Goal: Information Seeking & Learning: Learn about a topic

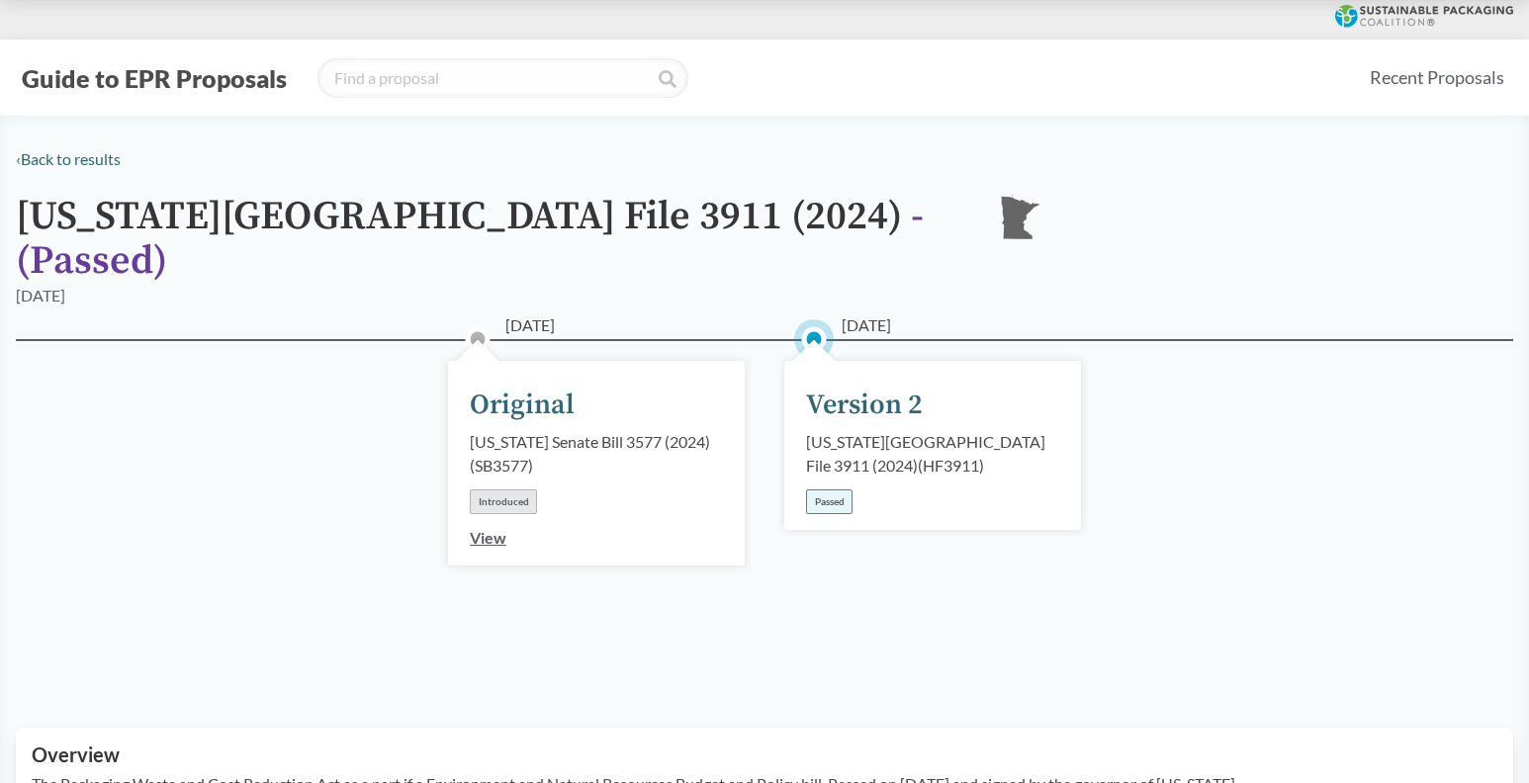
drag, startPoint x: 839, startPoint y: 474, endPoint x: 838, endPoint y: 446, distance: 27.7
click at [839, 490] on div "Passed" at bounding box center [829, 502] width 46 height 25
click at [838, 385] on div "Version 2" at bounding box center [864, 406] width 117 height 42
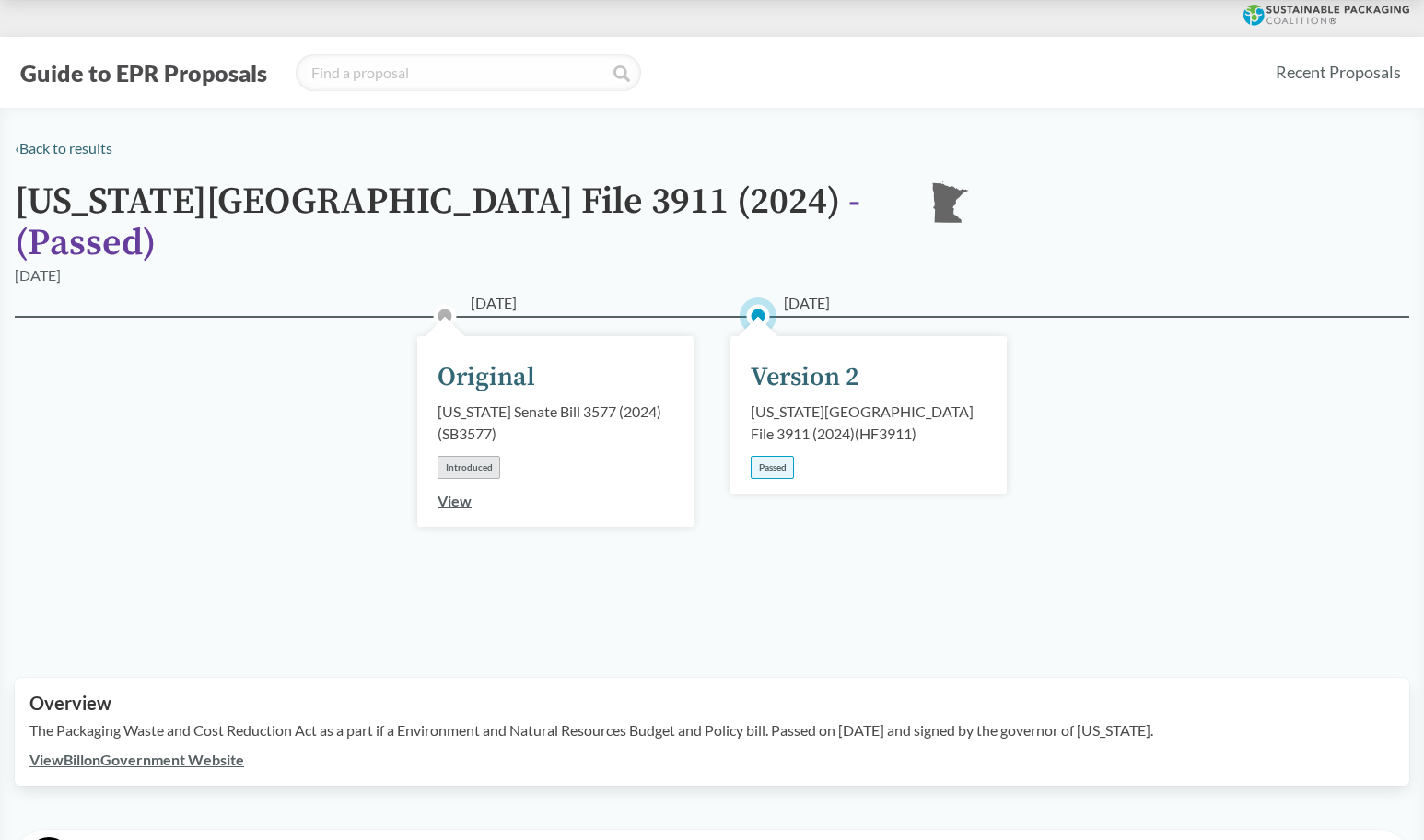
click at [458, 456] on div "Introduced" at bounding box center [468, 467] width 62 height 23
click at [458, 492] on link "View" at bounding box center [454, 500] width 34 height 18
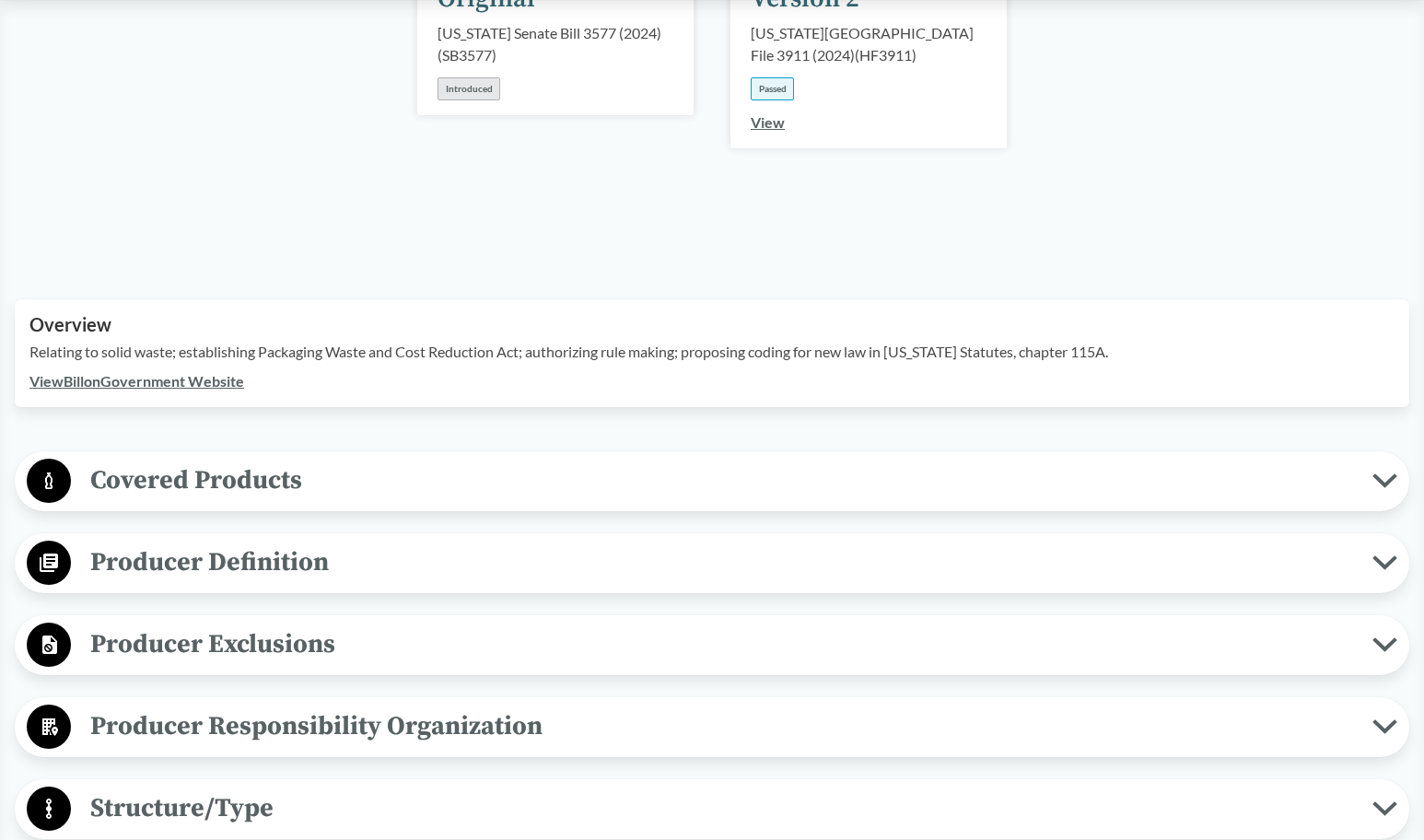
scroll to position [92, 0]
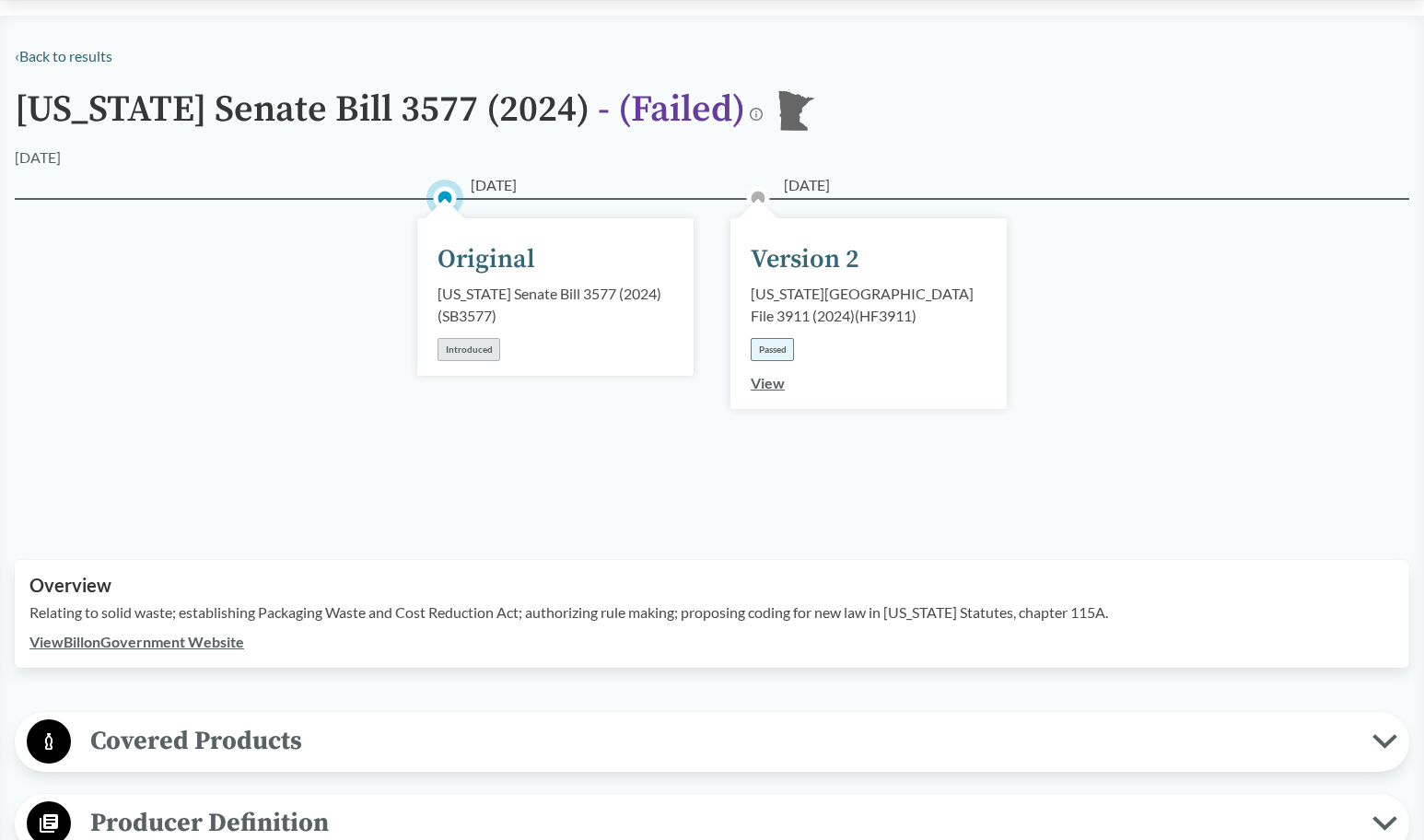
click at [766, 383] on link "View" at bounding box center [767, 383] width 34 height 18
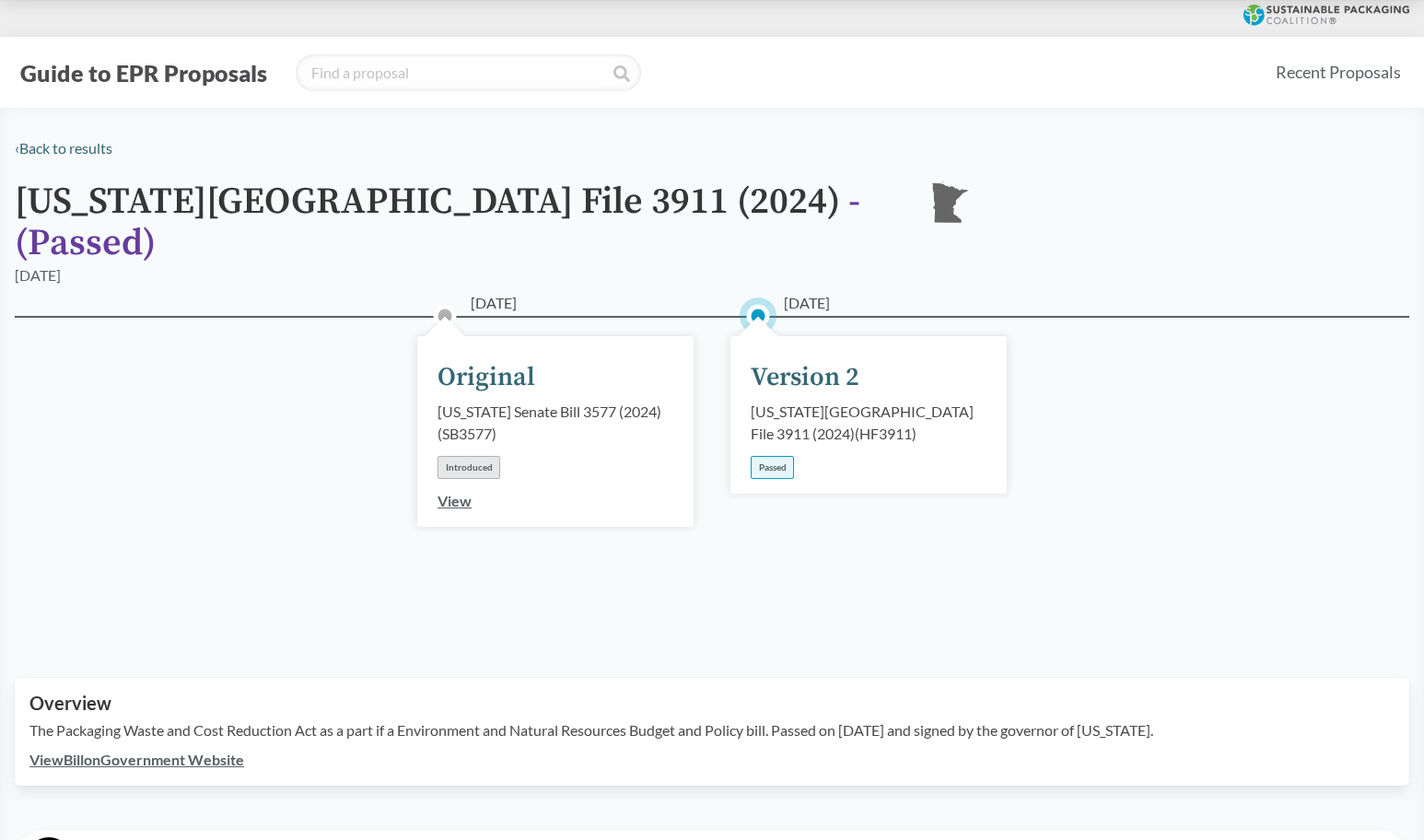
scroll to position [552, 0]
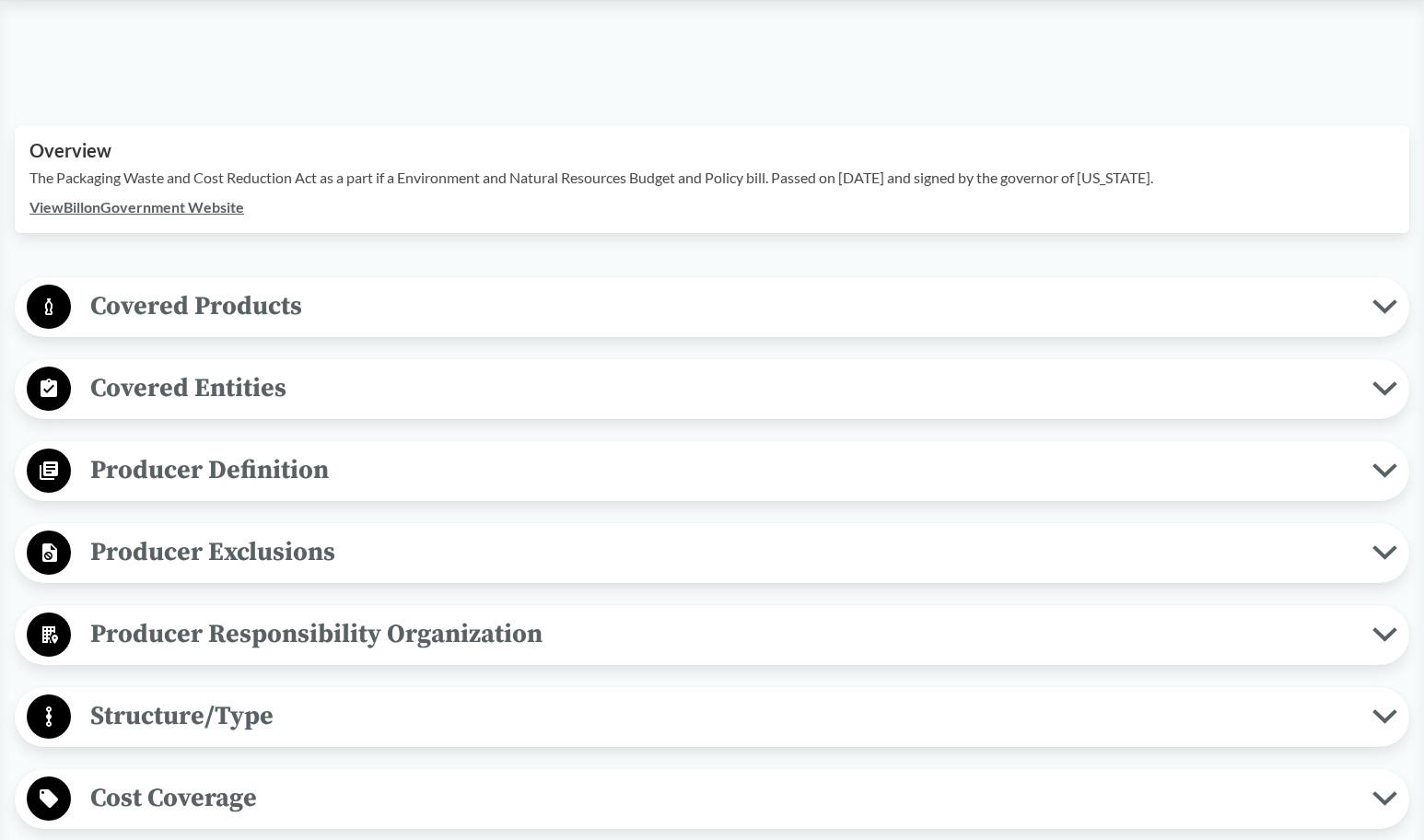
click at [338, 286] on span "Covered Products" at bounding box center [722, 306] width 1302 height 42
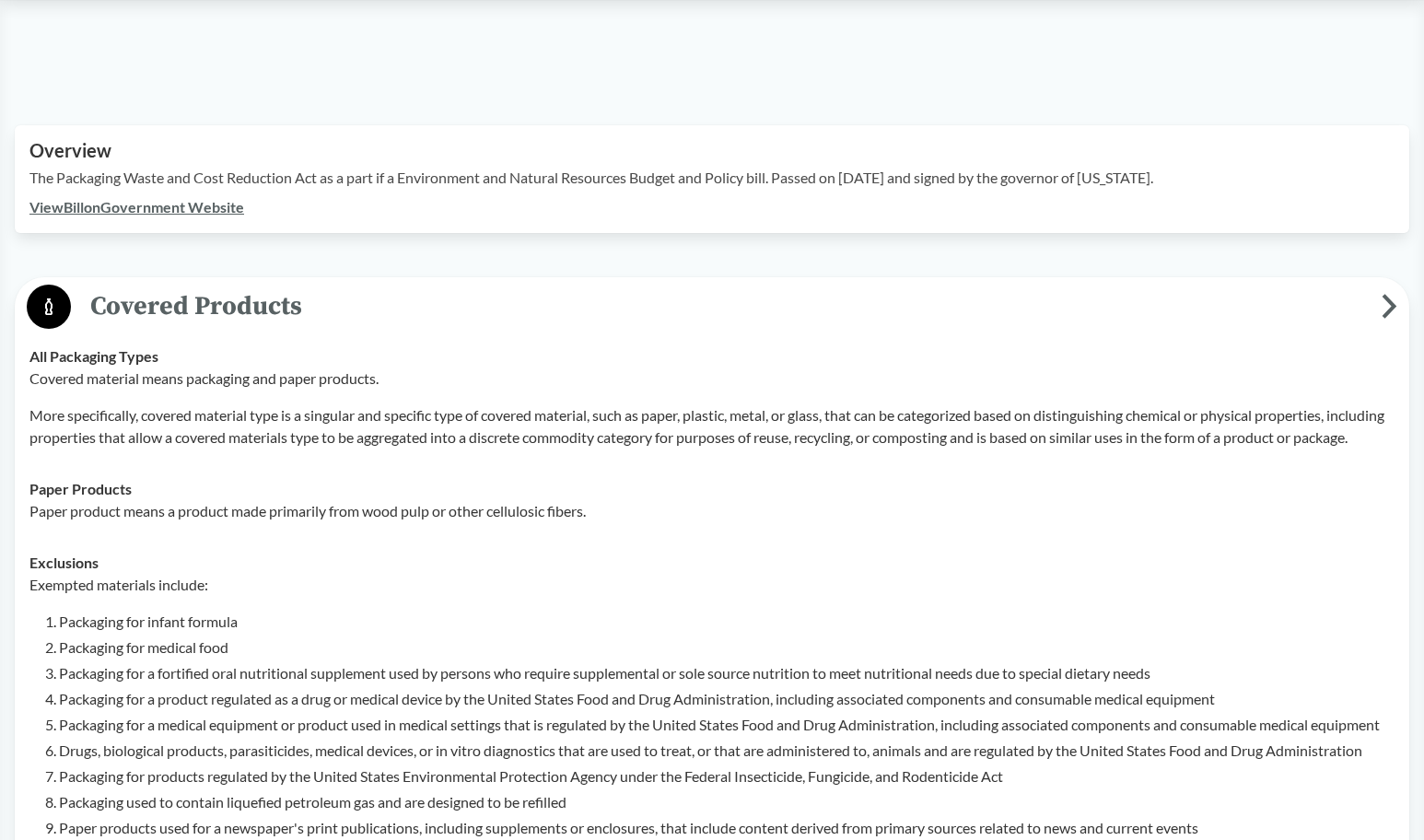
scroll to position [461, 0]
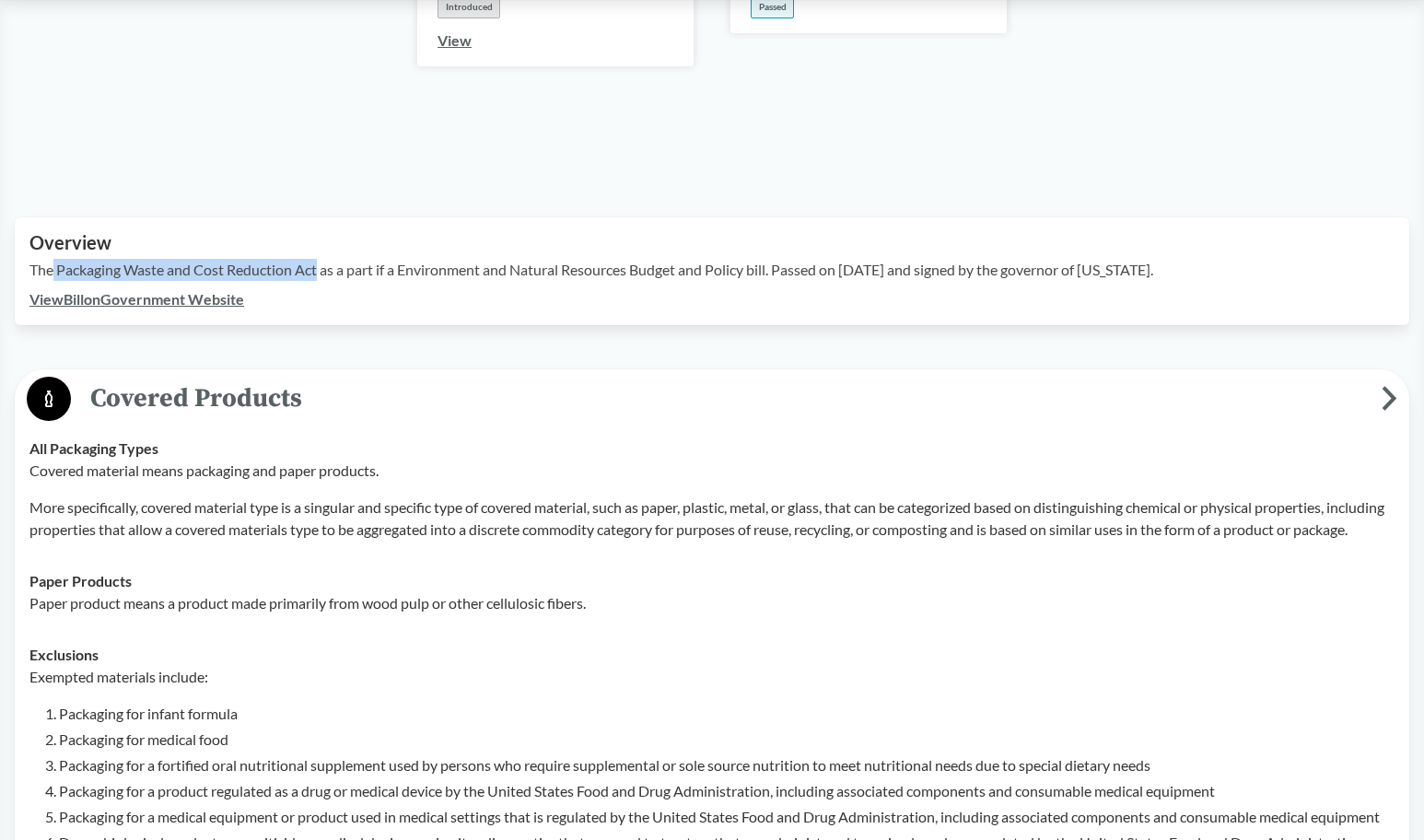
drag, startPoint x: 54, startPoint y: 243, endPoint x: 319, endPoint y: 238, distance: 265.0
click at [319, 259] on p "The Packaging Waste and Cost Reduction Act as a part if a Environment and Natur…" at bounding box center [712, 270] width 1365 height 22
copy p "Packaging Waste and Cost Reduction Act"
